Goal: Information Seeking & Learning: Learn about a topic

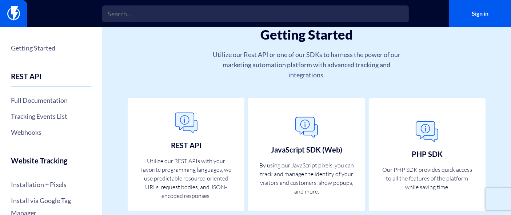
scroll to position [68, 0]
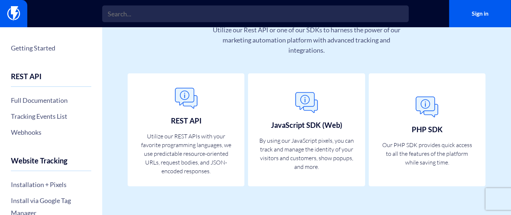
click at [25, 104] on link "Full Documentation" at bounding box center [51, 100] width 80 height 12
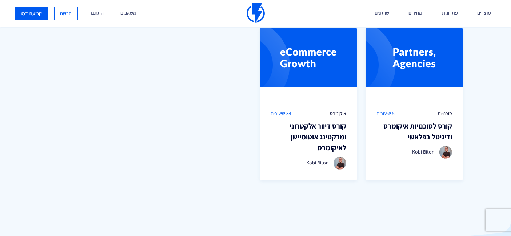
click at [325, 129] on h3 "קורס דיוור אלקטרוני ומרקטינג אוטומיישן לאיקומרס" at bounding box center [309, 137] width 76 height 33
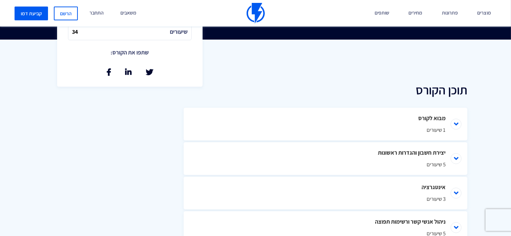
scroll to position [404, 0]
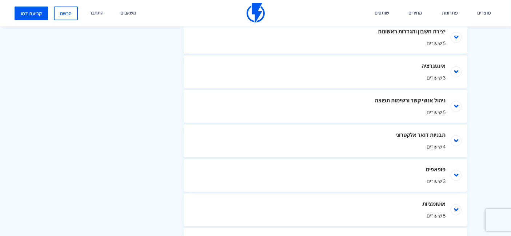
click at [459, 153] on li "תבניות דואר אלקטרוני 4 שיעורים" at bounding box center [326, 141] width 284 height 33
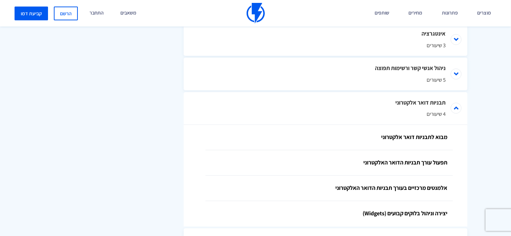
scroll to position [485, 0]
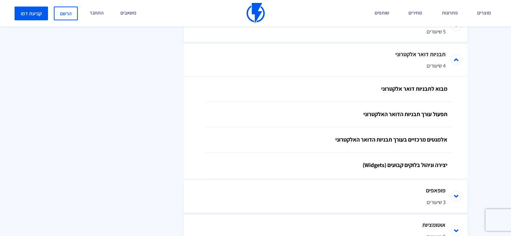
click at [419, 102] on link "מבוא לתבניות דואר אלקטרוני" at bounding box center [328, 89] width 247 height 25
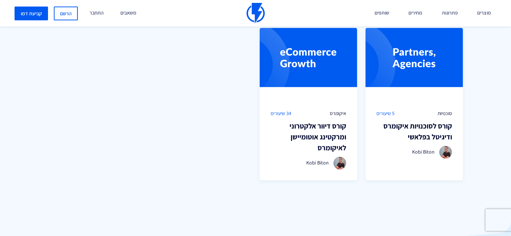
scroll to position [525, 0]
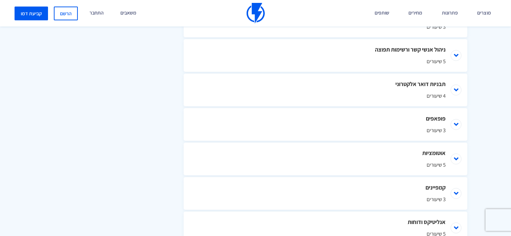
click at [455, 98] on li "תבניות דואר אלקטרוני 4 שיעורים" at bounding box center [326, 90] width 284 height 33
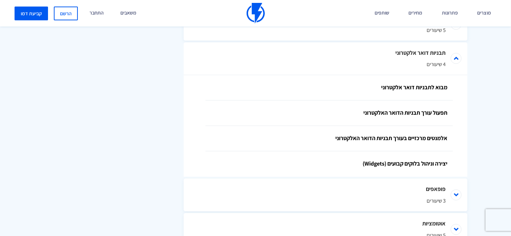
scroll to position [476, 0]
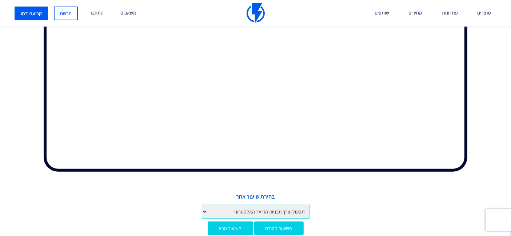
scroll to position [242, 0]
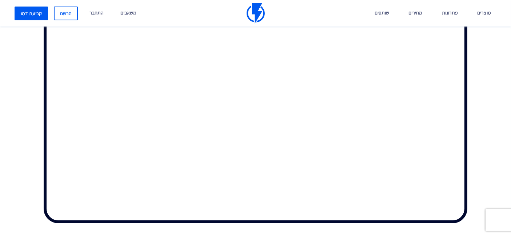
scroll to position [242, 0]
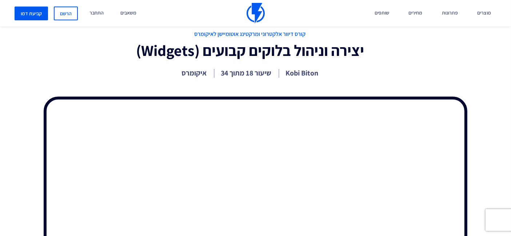
scroll to position [242, 0]
